Goal: Information Seeking & Learning: Learn about a topic

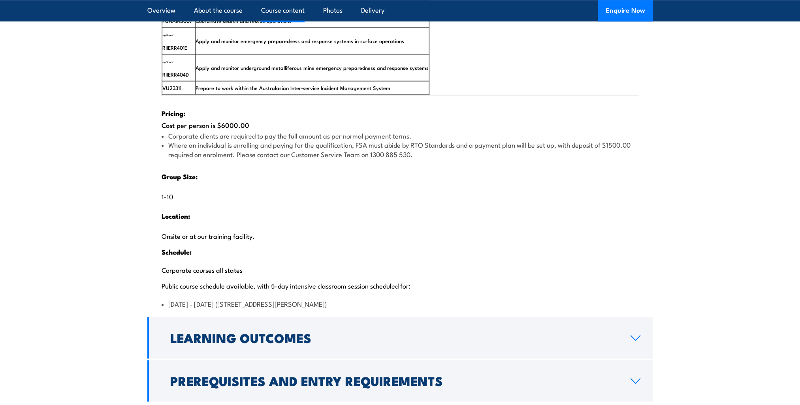
scroll to position [1619, 0]
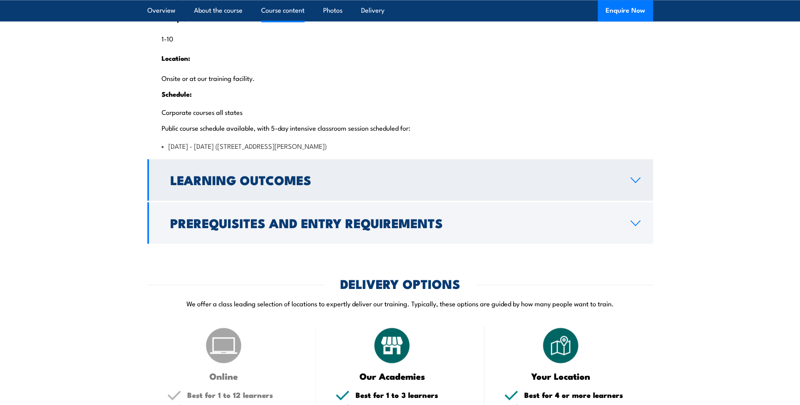
click at [633, 191] on link "Learning Outcomes" at bounding box center [399, 179] width 505 height 41
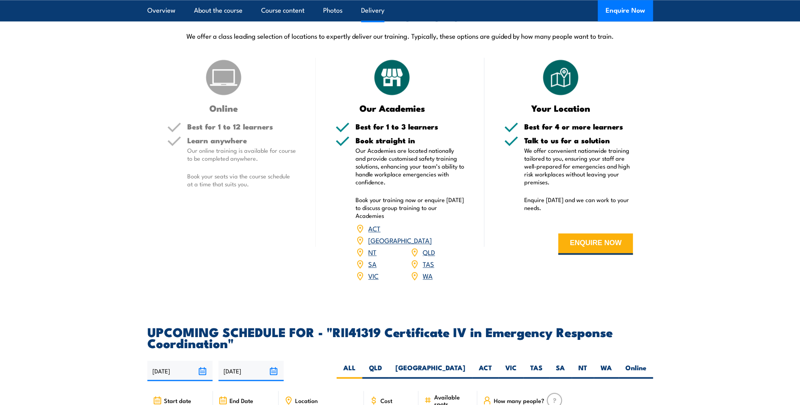
scroll to position [1543, 0]
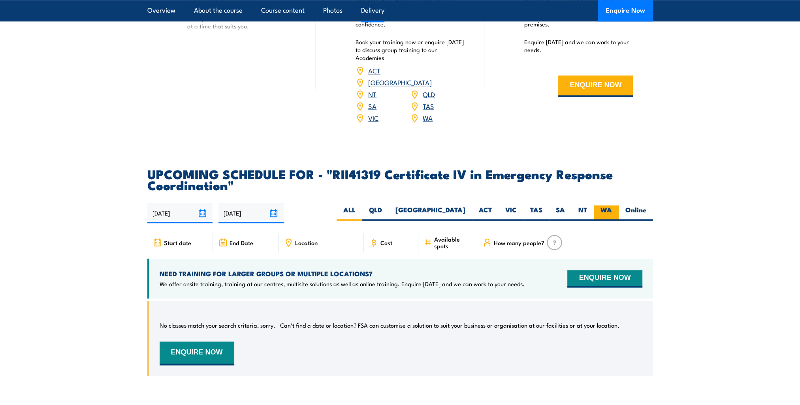
click at [604, 221] on label "WA" at bounding box center [605, 212] width 25 height 15
click at [612, 210] on input "WA" at bounding box center [614, 207] width 5 height 5
radio input "true"
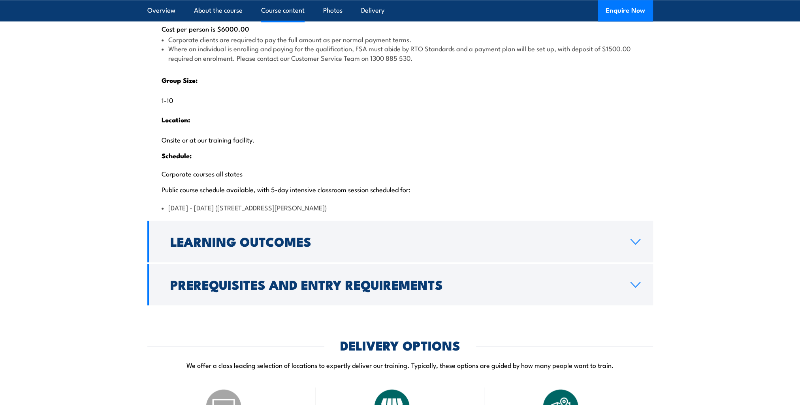
scroll to position [1755, 0]
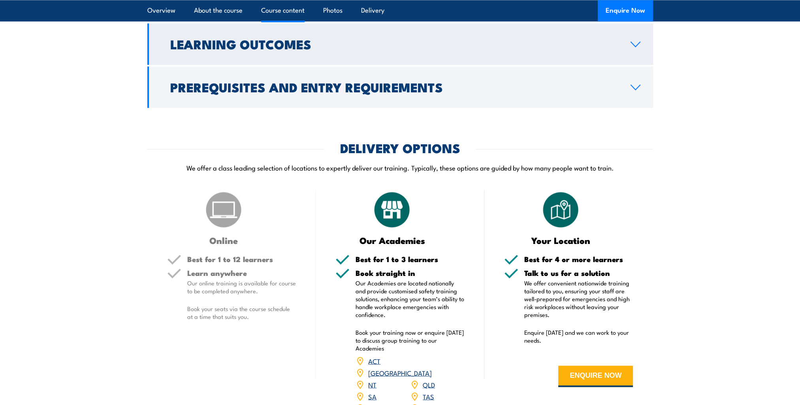
click at [291, 65] on link "Learning Outcomes" at bounding box center [399, 43] width 505 height 41
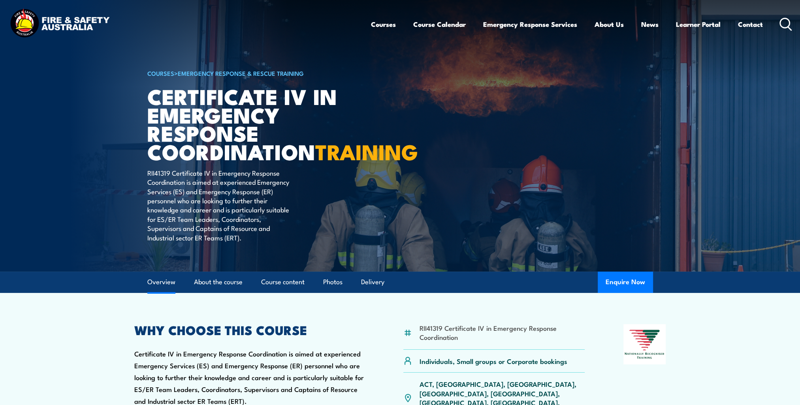
scroll to position [79, 0]
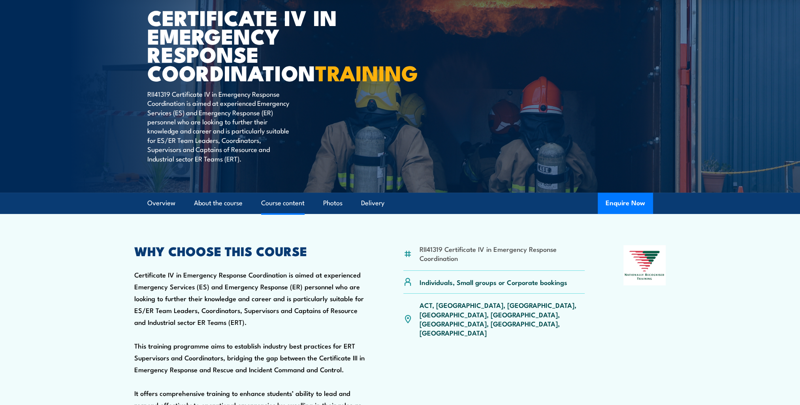
click at [296, 214] on link "Course content" at bounding box center [282, 203] width 43 height 21
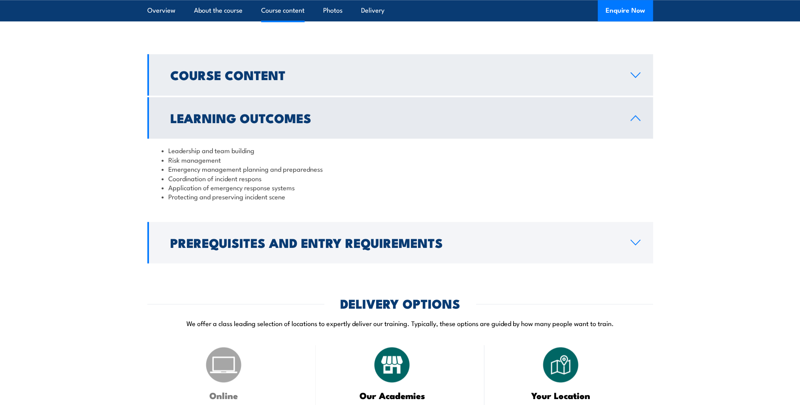
scroll to position [1131, 0]
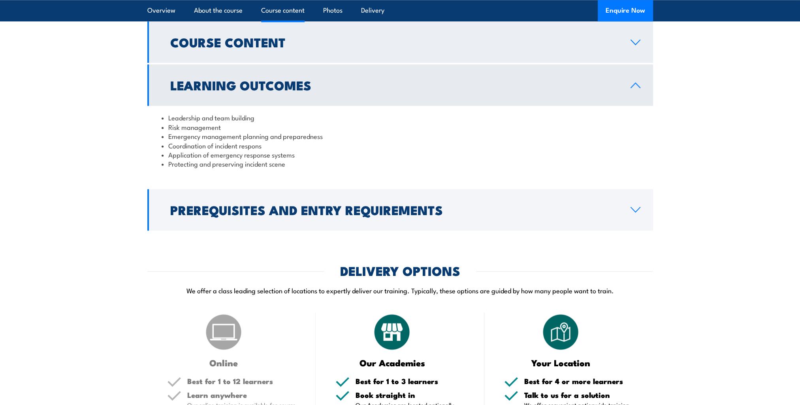
click at [619, 63] on link "Course Content" at bounding box center [399, 41] width 505 height 41
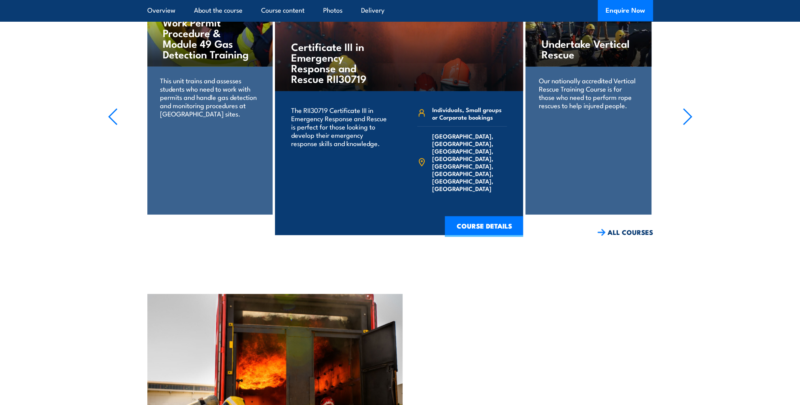
scroll to position [2369, 0]
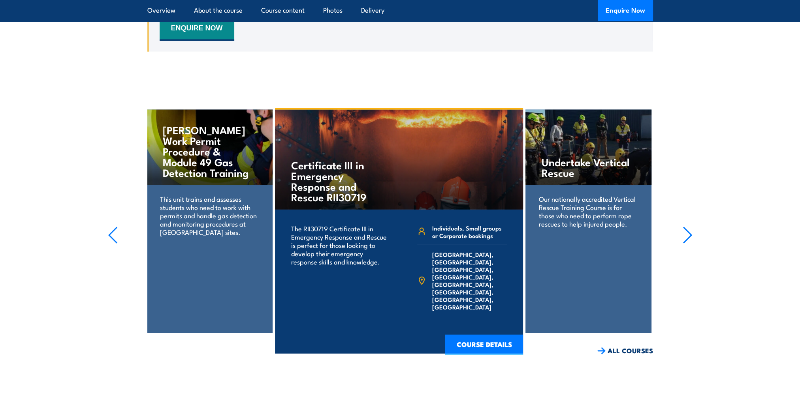
click at [686, 244] on icon "button" at bounding box center [687, 235] width 10 height 17
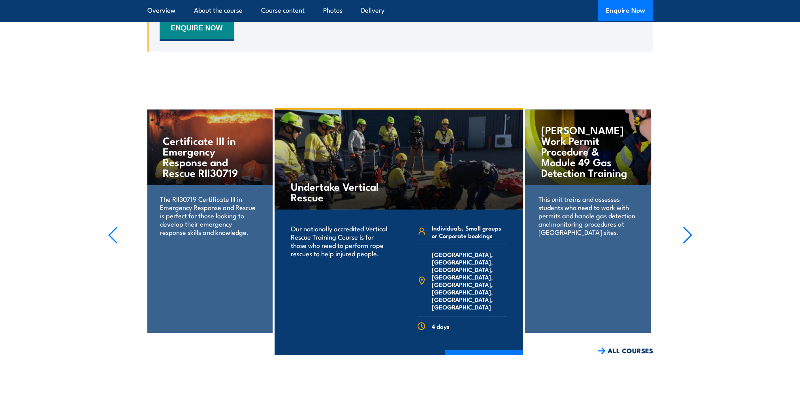
click at [686, 244] on icon "button" at bounding box center [687, 235] width 10 height 17
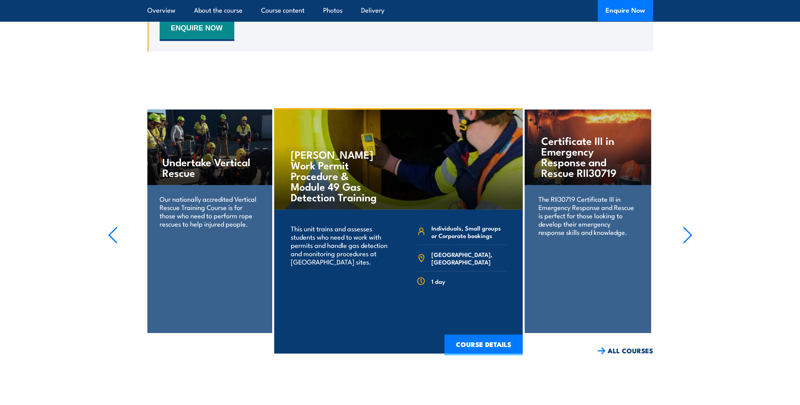
click at [686, 244] on icon "button" at bounding box center [687, 235] width 10 height 17
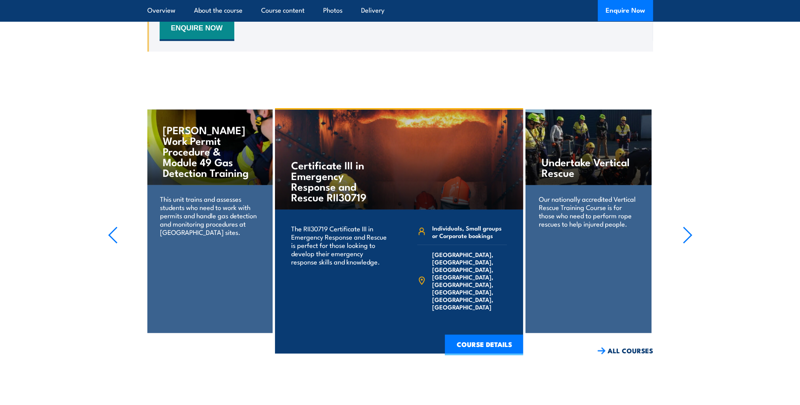
click at [686, 244] on icon "button" at bounding box center [687, 235] width 10 height 17
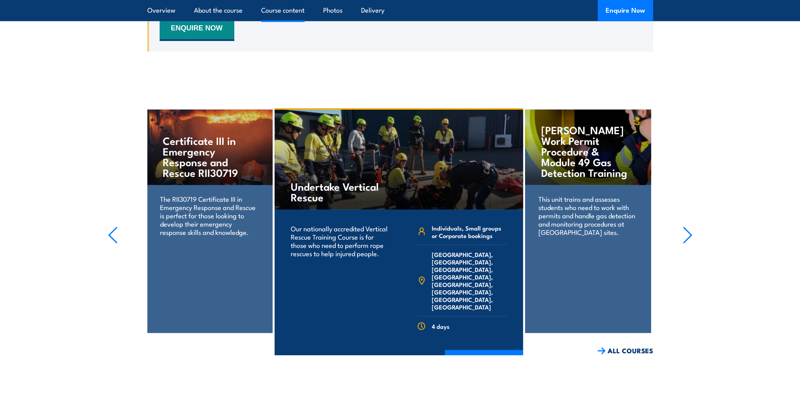
click at [287, 19] on link "Course content" at bounding box center [282, 10] width 43 height 21
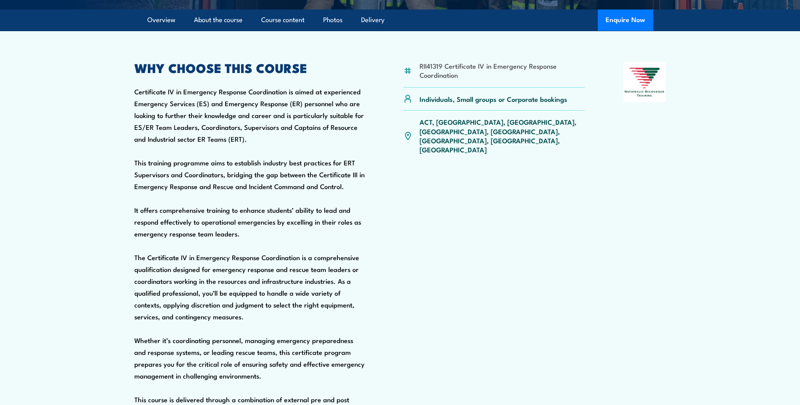
scroll to position [0, 0]
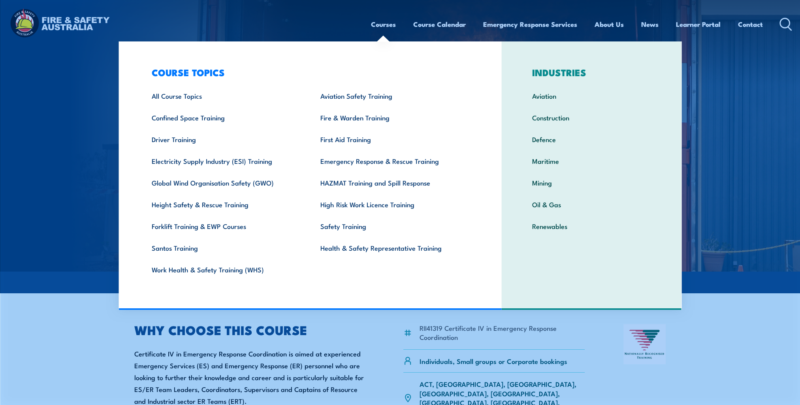
click at [390, 26] on link "Courses" at bounding box center [383, 24] width 25 height 21
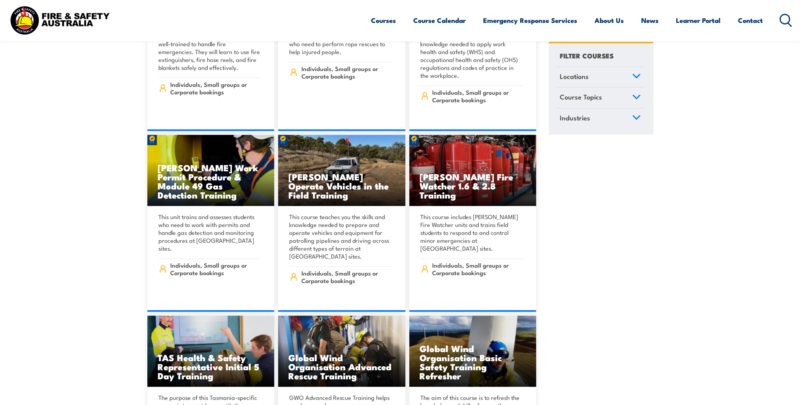
scroll to position [2843, 0]
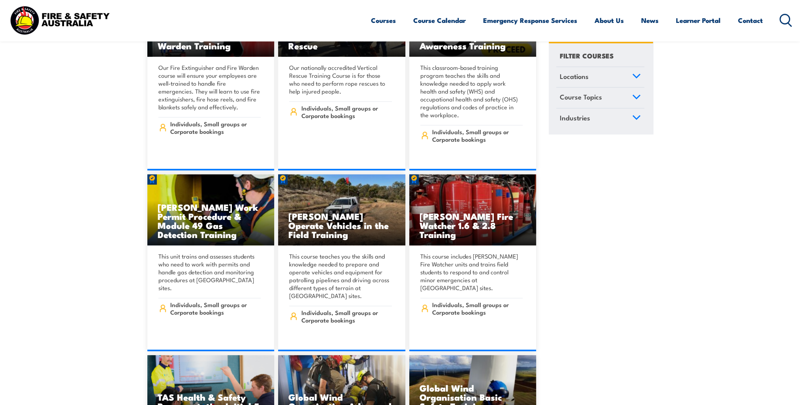
click at [637, 73] on icon at bounding box center [636, 76] width 9 height 6
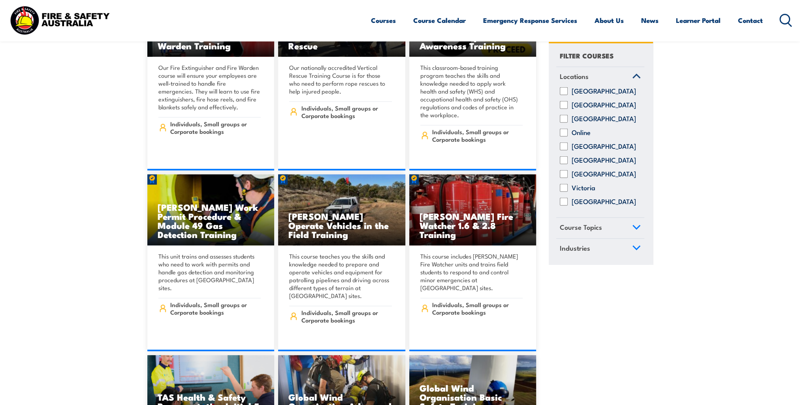
click at [624, 234] on link "Course Topics" at bounding box center [600, 228] width 88 height 21
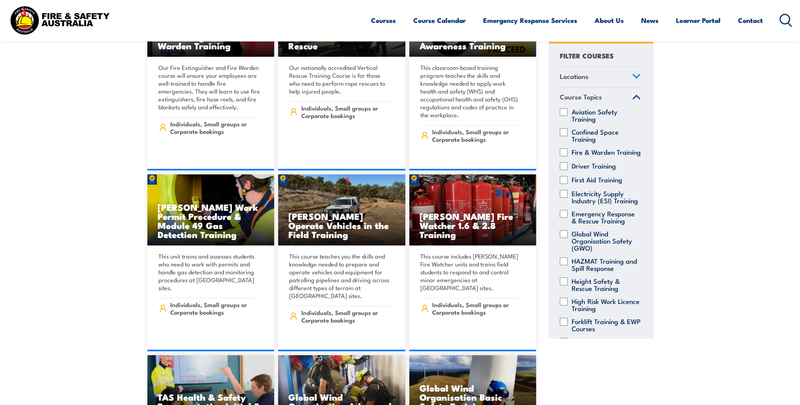
click at [584, 224] on label "Emergency Response & Rescue Training" at bounding box center [605, 217] width 69 height 14
click at [567, 218] on input "Emergency Response & Rescue Training" at bounding box center [563, 214] width 8 height 8
checkbox input "true"
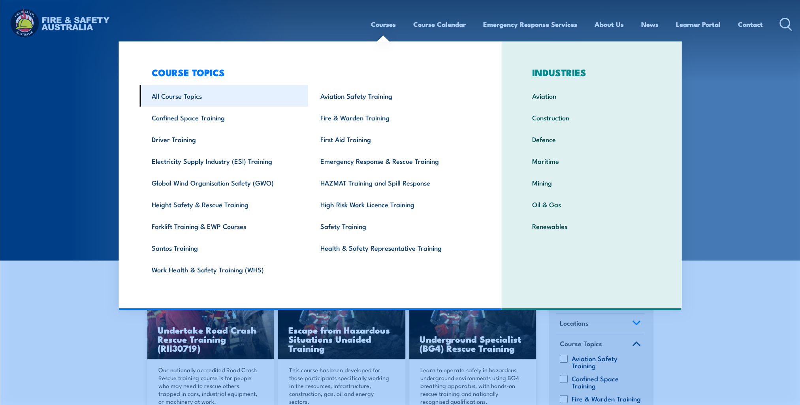
click at [197, 96] on link "All Course Topics" at bounding box center [223, 96] width 169 height 22
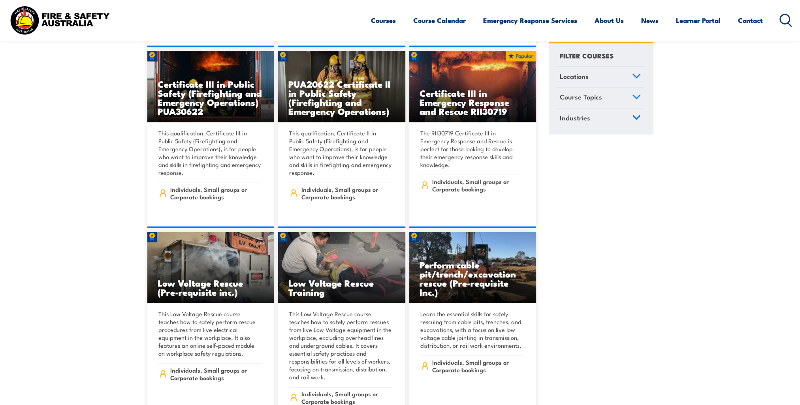
scroll to position [1974, 0]
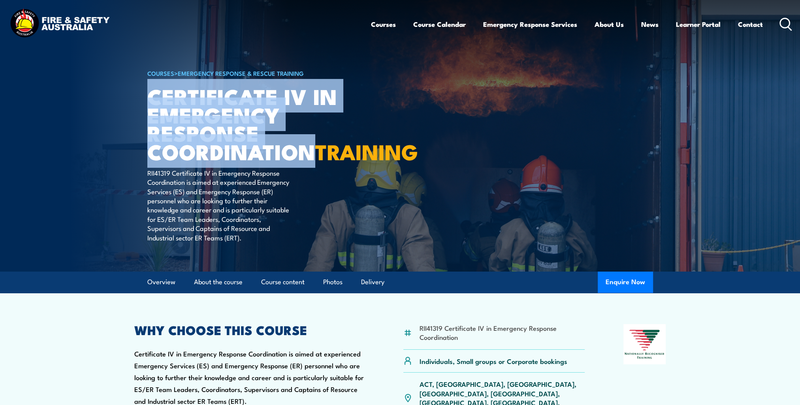
drag, startPoint x: 150, startPoint y: 97, endPoint x: 312, endPoint y: 149, distance: 170.1
click at [314, 150] on h1 "Certificate IV in Emergency Response Coordination TRAINING" at bounding box center [244, 124] width 195 height 74
drag, startPoint x: 312, startPoint y: 149, endPoint x: 229, endPoint y: 133, distance: 83.8
copy h1 "Certificate IV in Emergency Response Coordination"
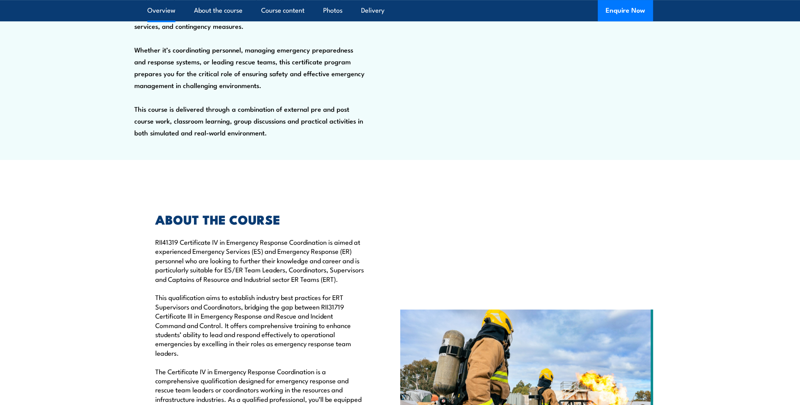
scroll to position [592, 0]
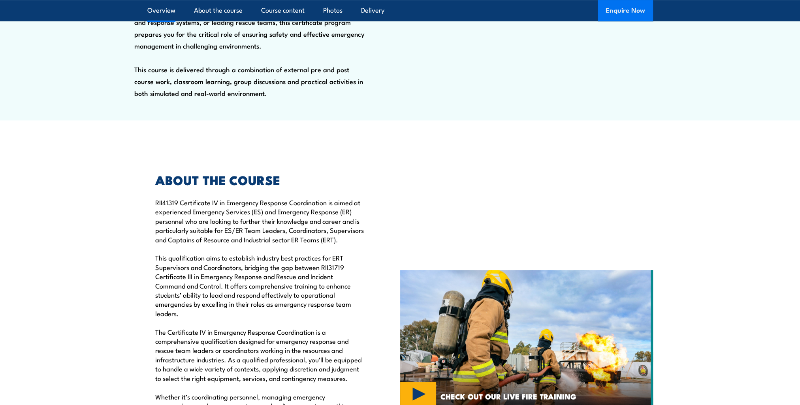
click at [644, 17] on button "Enquire Now" at bounding box center [624, 10] width 55 height 21
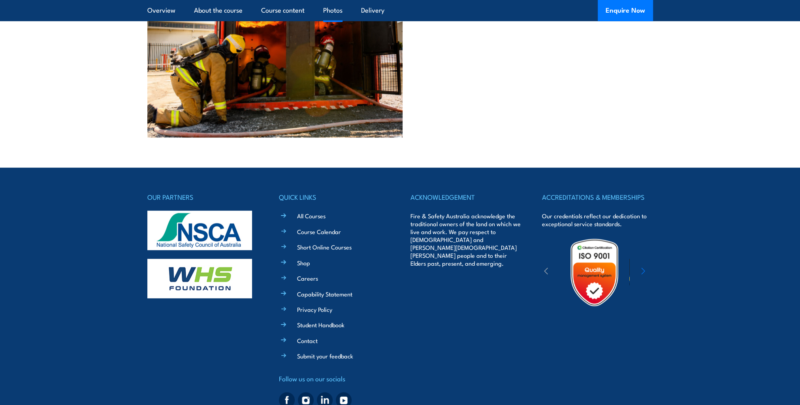
scroll to position [2895, 0]
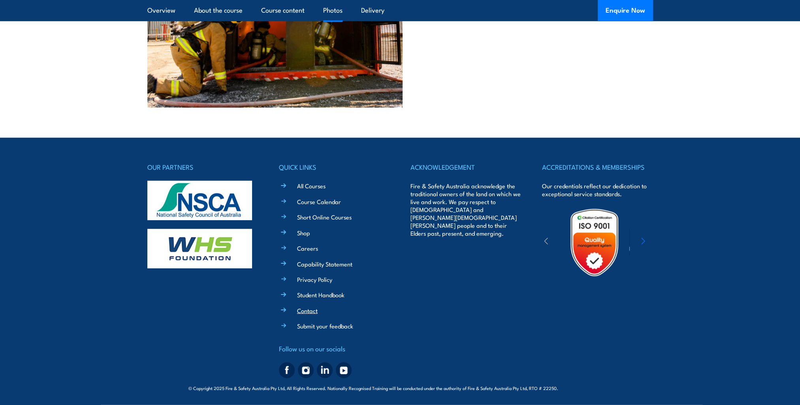
click at [310, 313] on link "Contact" at bounding box center [307, 310] width 21 height 8
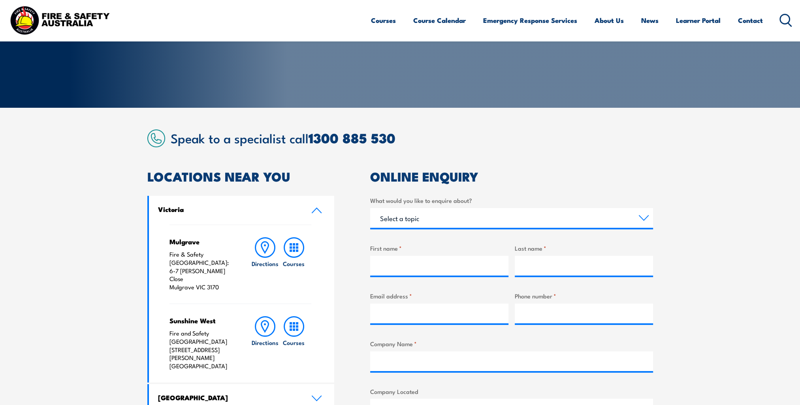
scroll to position [316, 0]
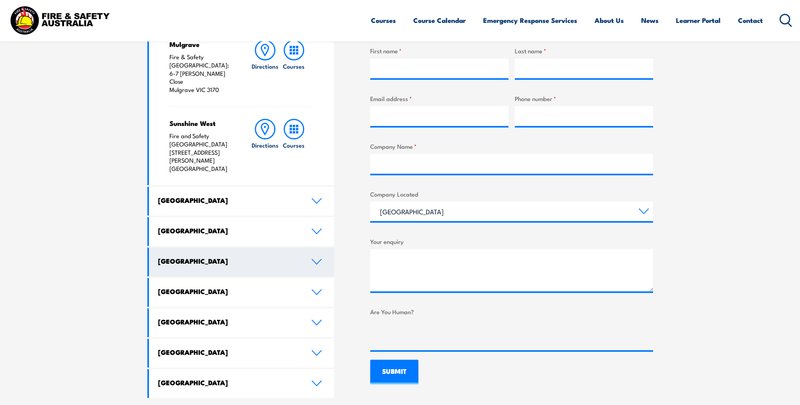
click at [316, 259] on icon at bounding box center [316, 262] width 11 height 6
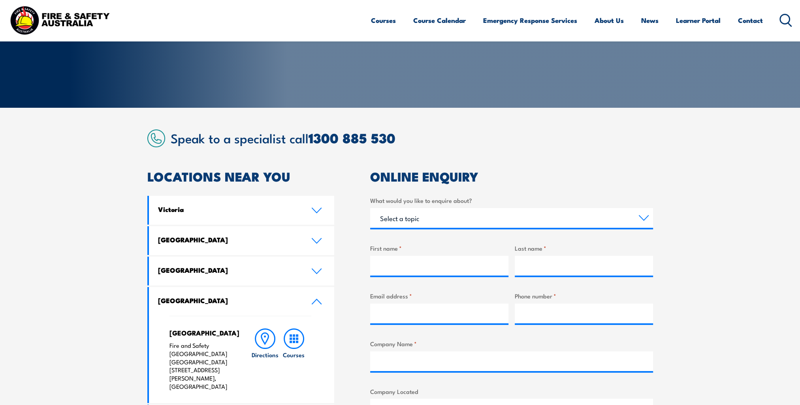
scroll to position [0, 0]
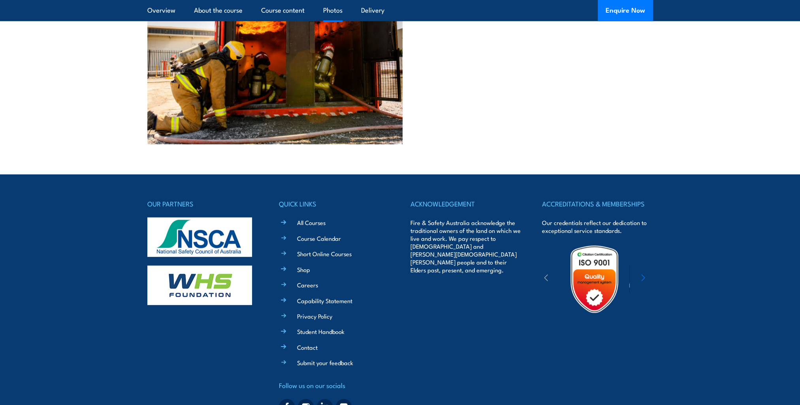
scroll to position [2895, 0]
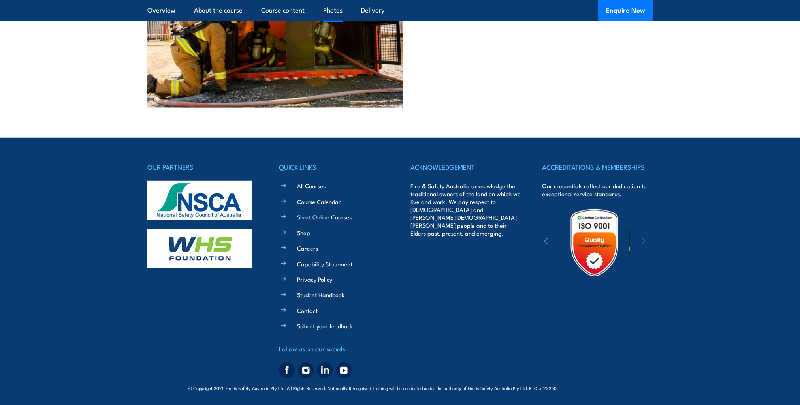
click at [644, 241] on icon "button" at bounding box center [642, 241] width 3 height 6
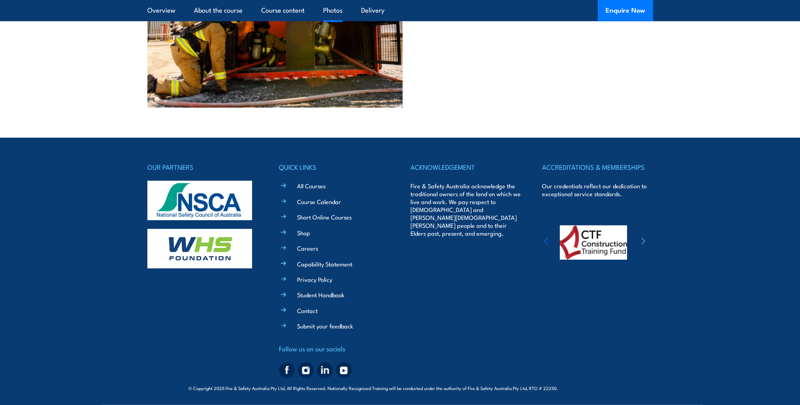
click at [644, 241] on icon "button" at bounding box center [642, 241] width 3 height 6
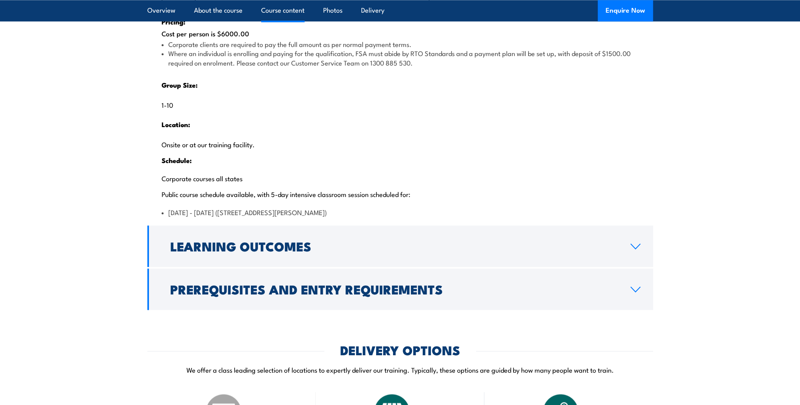
scroll to position [1276, 0]
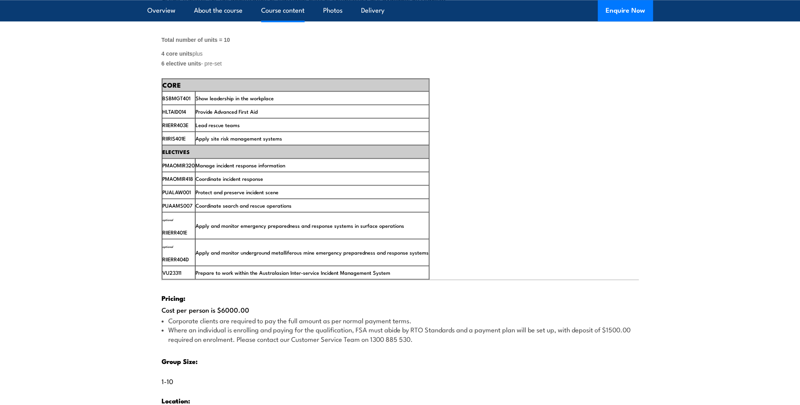
drag, startPoint x: 248, startPoint y: 178, endPoint x: 300, endPoint y: 176, distance: 52.1
click at [300, 158] on td "ELECTIVES" at bounding box center [295, 151] width 267 height 13
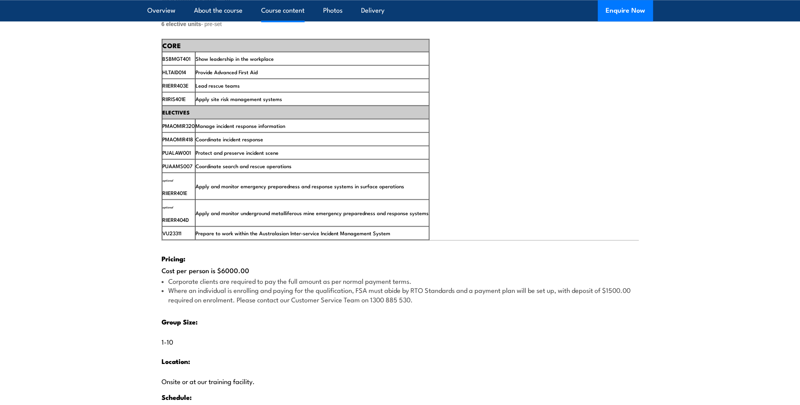
scroll to position [1394, 0]
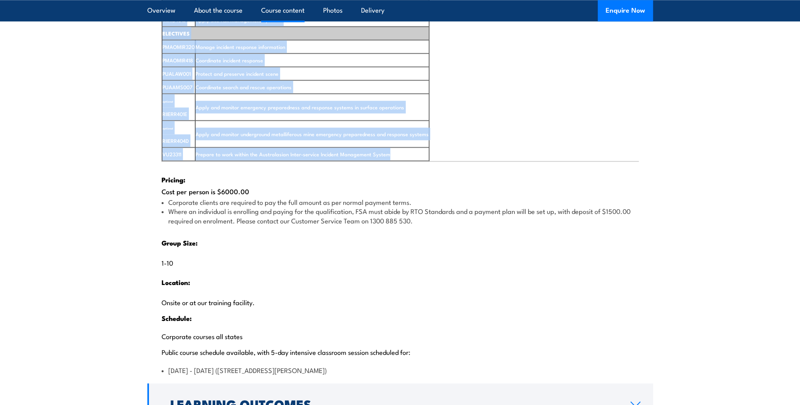
drag, startPoint x: 401, startPoint y: 181, endPoint x: 154, endPoint y: 130, distance: 252.4
click at [154, 130] on div "Typically, the delivery of the course is over a 3-6 month time frame and includ…" at bounding box center [399, 90] width 505 height 583
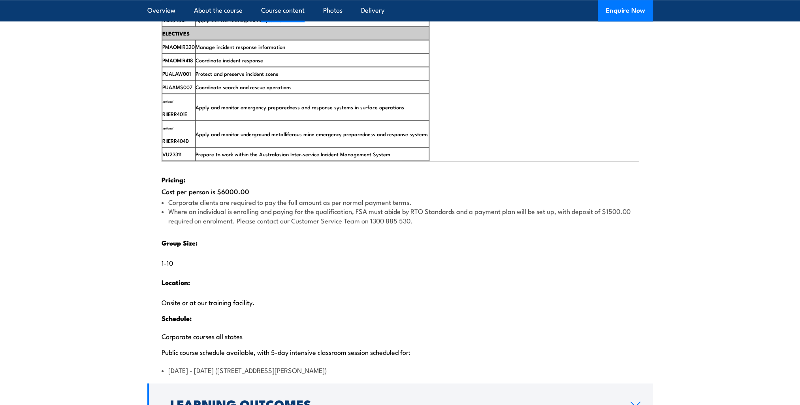
click at [314, 214] on div "Pricing: Cost per person is $6000.00 Corporate clients are required to pay the …" at bounding box center [399, 268] width 477 height 213
click at [331, 225] on li "Where an individual is enrolling and paying for the qualification, FSA must abi…" at bounding box center [399, 215] width 477 height 19
drag, startPoint x: 331, startPoint y: 239, endPoint x: 277, endPoint y: 280, distance: 67.7
click at [277, 280] on div "Pricing: Cost per person is $6000.00 Corporate clients are required to pay the …" at bounding box center [399, 268] width 477 height 213
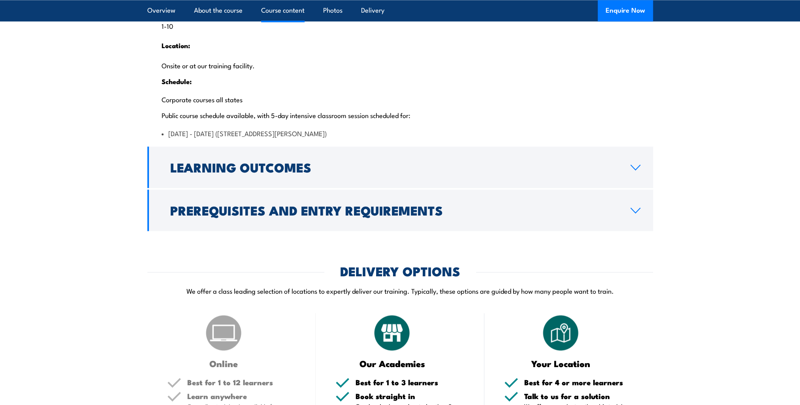
scroll to position [1434, 0]
